Goal: Communication & Community: Answer question/provide support

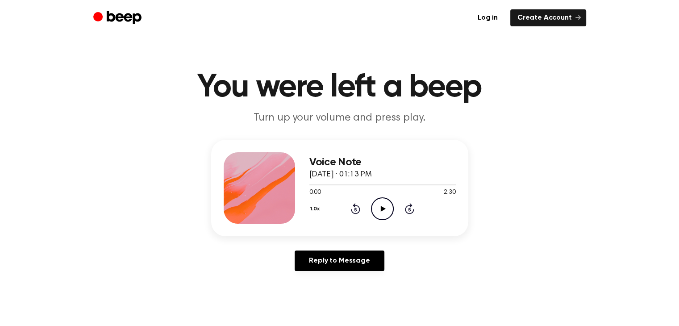
click at [381, 199] on icon "Play Audio" at bounding box center [382, 208] width 23 height 23
click at [384, 207] on icon at bounding box center [382, 209] width 4 height 6
click at [386, 206] on icon "Play Audio" at bounding box center [382, 208] width 23 height 23
click at [384, 207] on icon "Play Audio" at bounding box center [382, 208] width 23 height 23
click at [376, 205] on icon "Play Audio" at bounding box center [382, 208] width 23 height 23
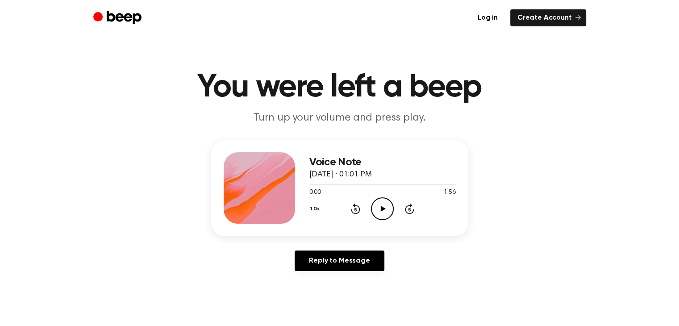
click at [384, 208] on icon at bounding box center [383, 209] width 5 height 6
click at [384, 208] on icon at bounding box center [382, 209] width 4 height 6
click at [384, 208] on icon at bounding box center [383, 209] width 5 height 6
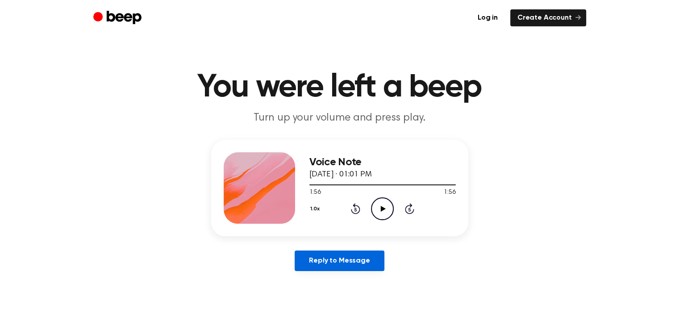
click at [327, 262] on link "Reply to Message" at bounding box center [338, 260] width 89 height 21
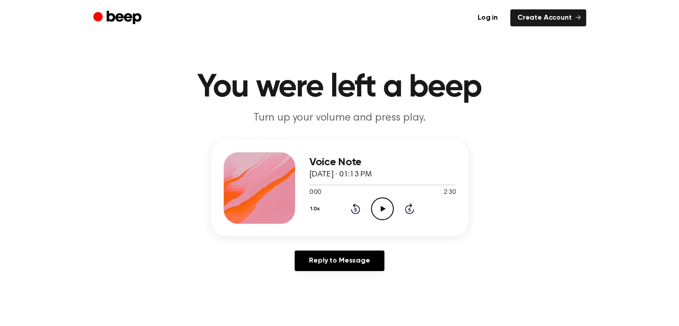
click at [378, 205] on icon "Play Audio" at bounding box center [382, 208] width 23 height 23
click at [349, 257] on link "Reply to Message" at bounding box center [338, 260] width 89 height 21
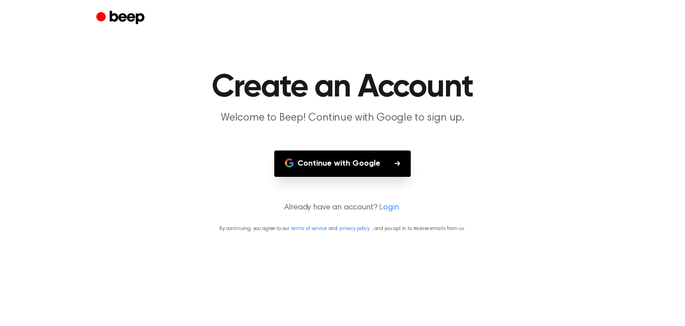
click at [316, 168] on button "Continue with Google" at bounding box center [342, 163] width 137 height 26
click at [360, 166] on button "Continue with Google" at bounding box center [342, 163] width 137 height 26
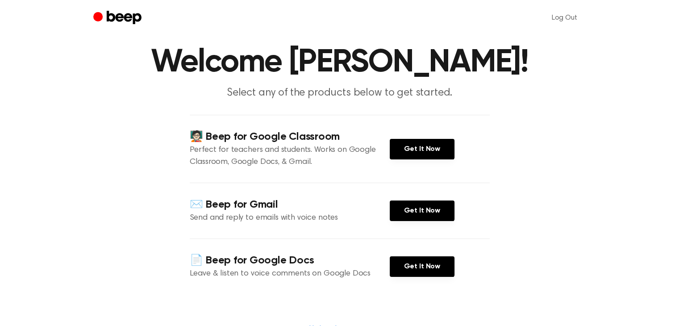
scroll to position [45, 0]
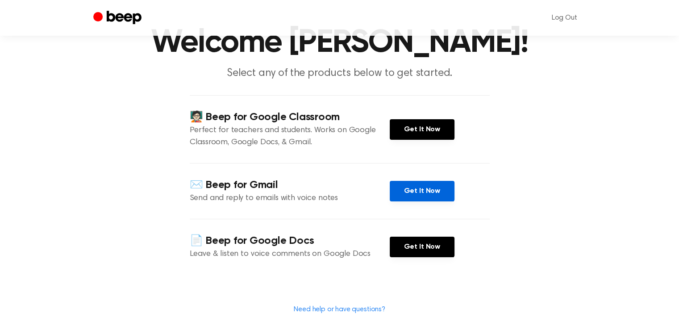
click at [427, 192] on link "Get It Now" at bounding box center [421, 191] width 65 height 21
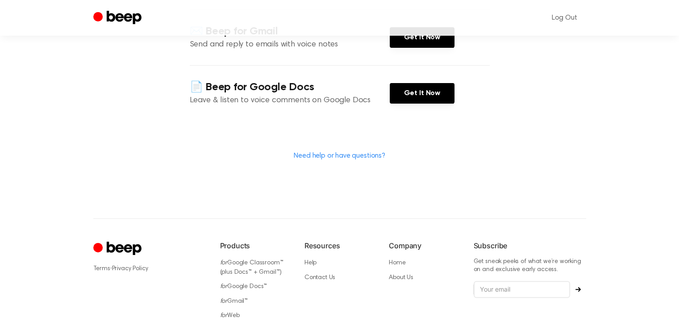
scroll to position [120, 0]
